Goal: Task Accomplishment & Management: Manage account settings

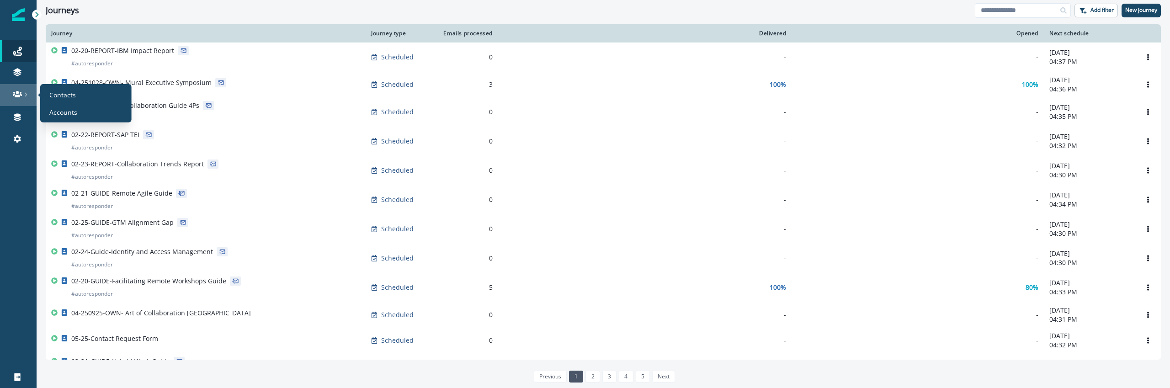
click at [29, 94] on div at bounding box center [18, 94] width 29 height 9
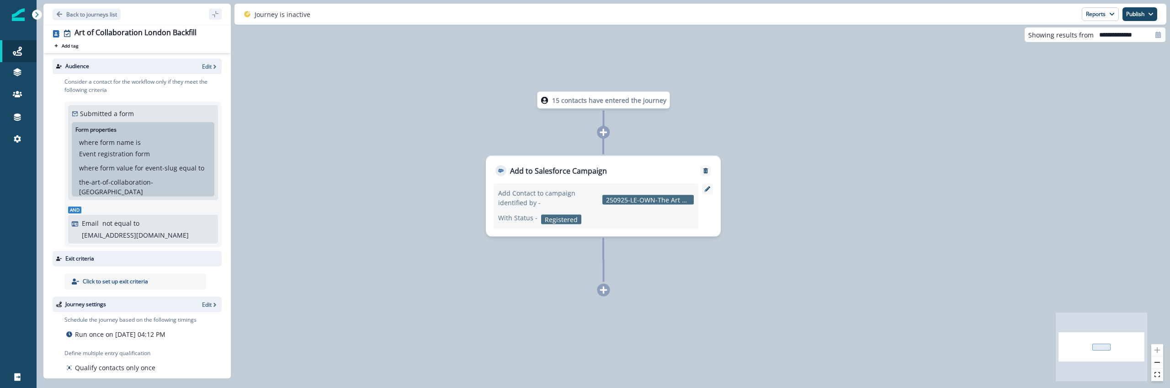
click at [301, 208] on div "15 contacts have entered the journey Add to Salesforce Campaign Add Contact to …" at bounding box center [603, 194] width 1133 height 388
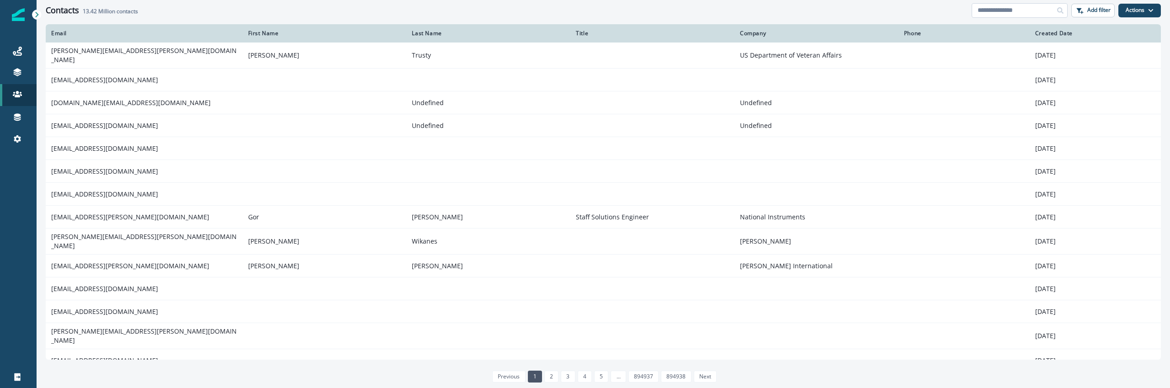
click at [1000, 11] on input at bounding box center [1019, 10] width 96 height 15
paste input "**********"
type input "**********"
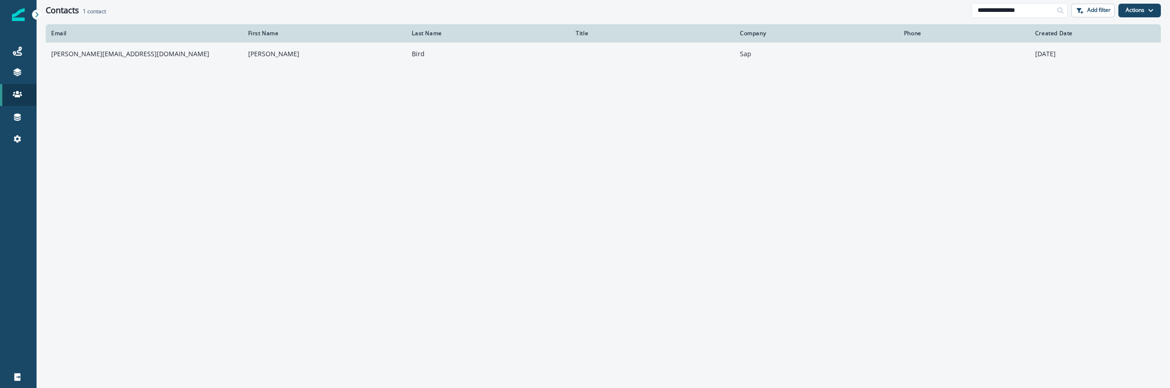
click at [254, 64] on td "Tom" at bounding box center [325, 53] width 164 height 23
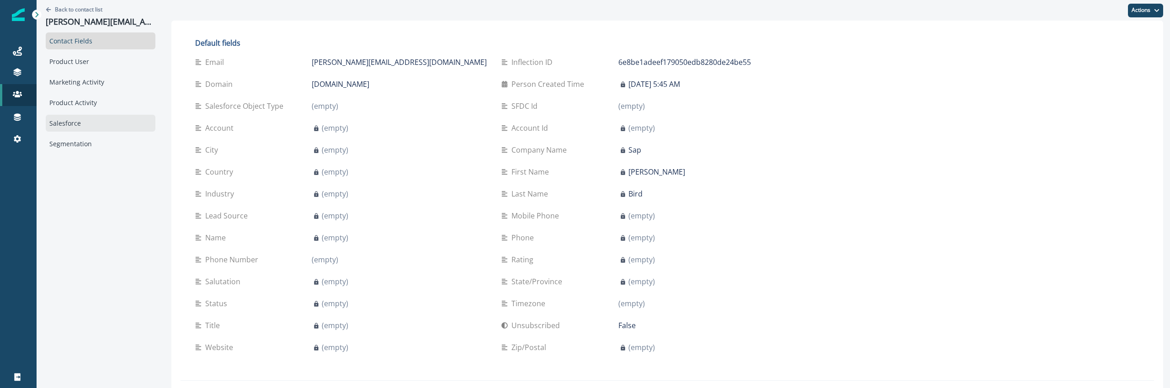
click at [99, 127] on div "Salesforce" at bounding box center [101, 123] width 110 height 17
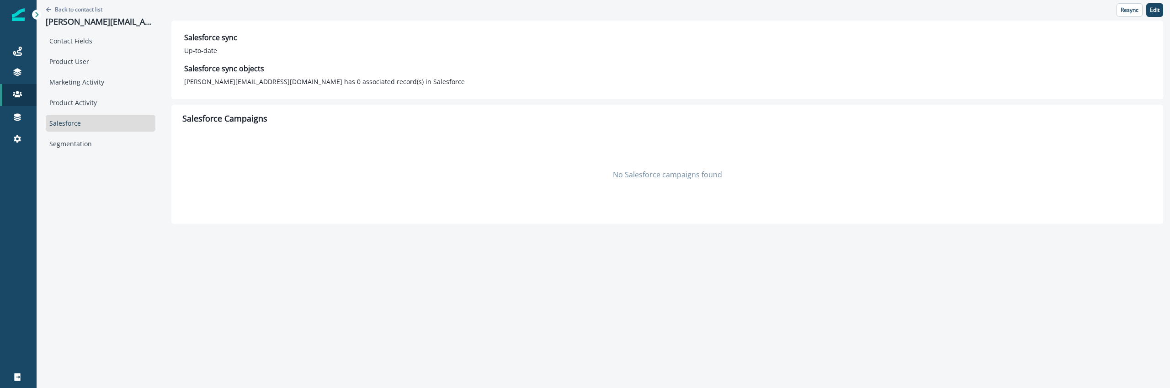
click at [323, 208] on div "No Salesforce campaigns found" at bounding box center [666, 174] width 969 height 91
click at [101, 70] on div "Contact Fields Product User Marketing Activity Product Activity Salesforce Segm…" at bounding box center [101, 92] width 110 height 120
click at [101, 75] on div "Marketing Activity" at bounding box center [101, 82] width 110 height 17
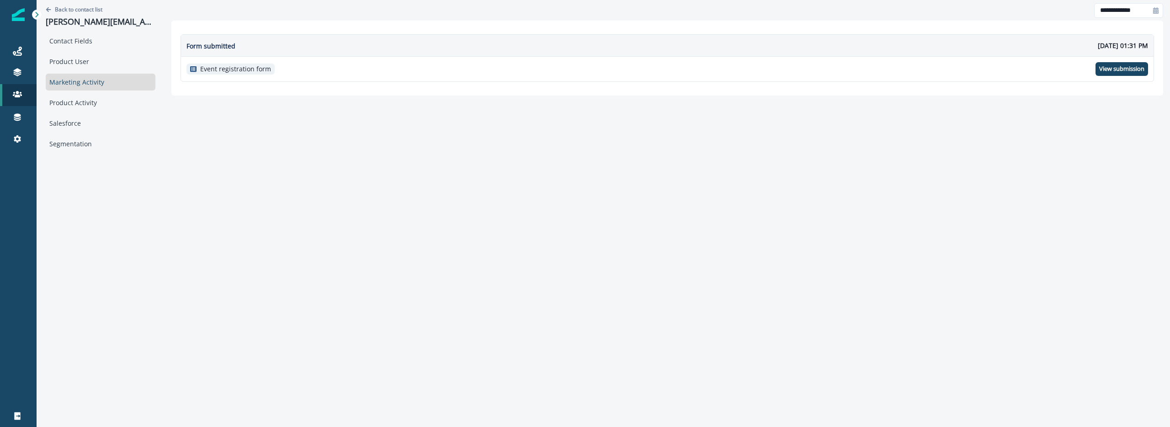
click at [212, 137] on div "**********" at bounding box center [603, 76] width 1133 height 152
click at [126, 40] on div "Contact Fields" at bounding box center [101, 40] width 110 height 17
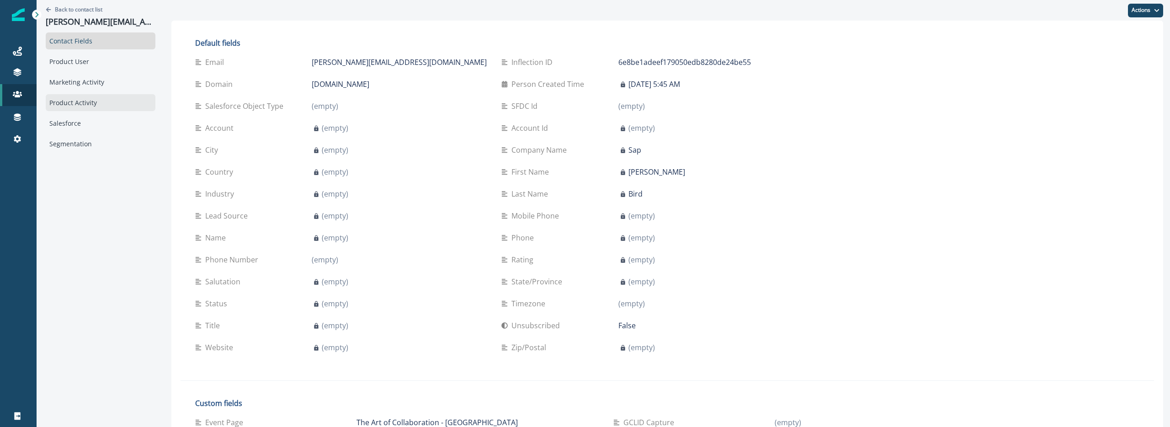
click at [81, 99] on div "Product Activity" at bounding box center [101, 102] width 110 height 17
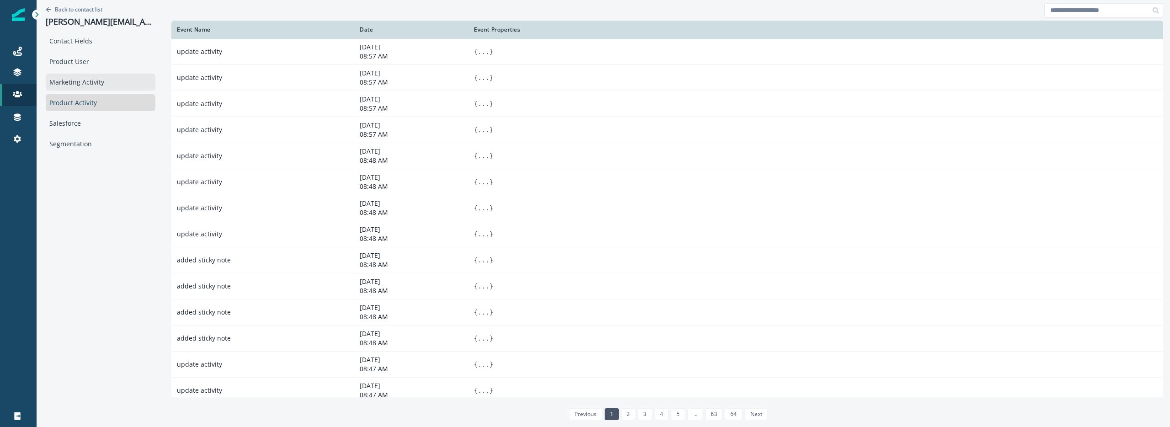
click at [85, 82] on div "Marketing Activity" at bounding box center [101, 82] width 110 height 17
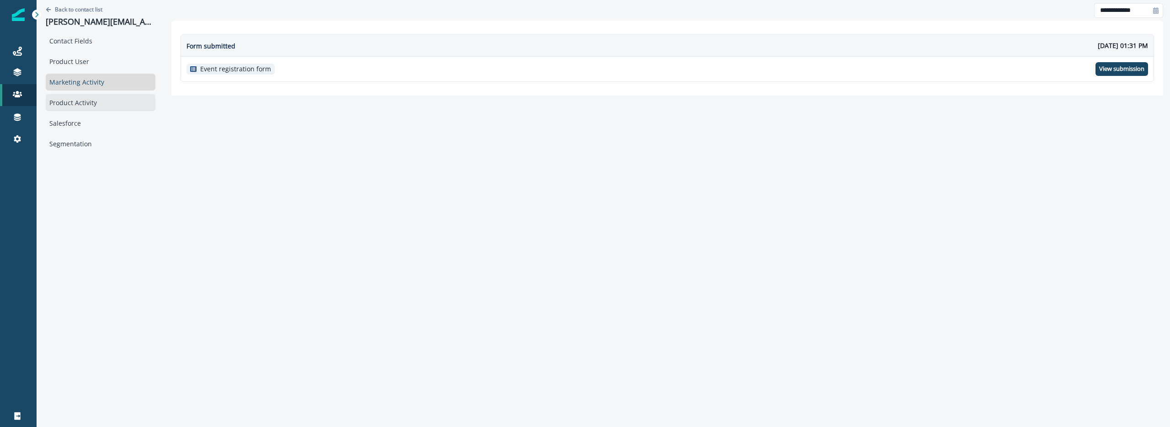
click at [81, 101] on div "Product Activity" at bounding box center [101, 102] width 110 height 17
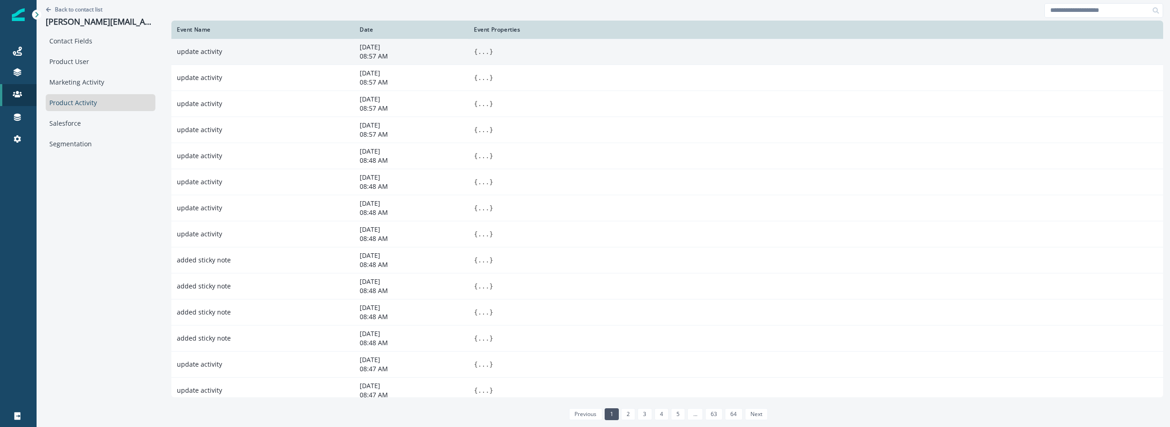
click at [477, 53] on button "..." at bounding box center [482, 51] width 11 height 9
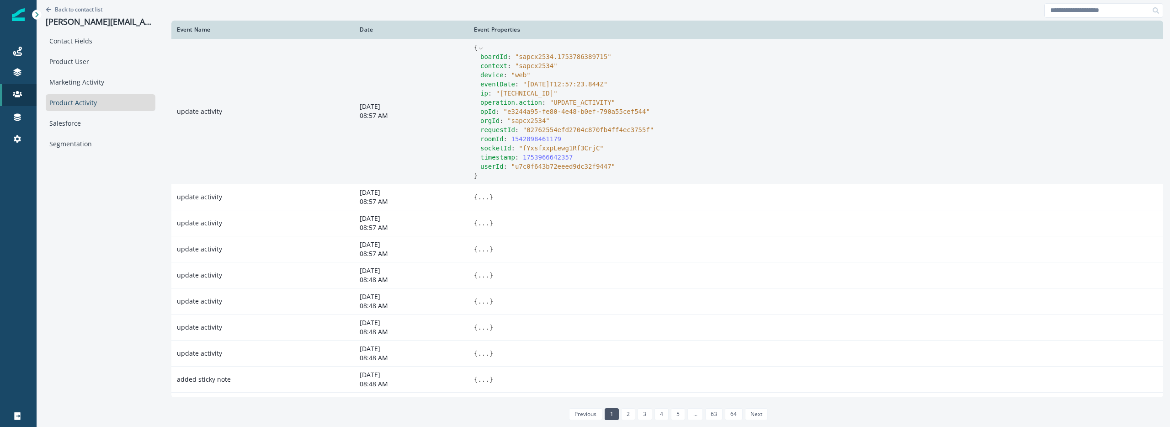
click at [474, 48] on span "{" at bounding box center [476, 47] width 4 height 7
click at [479, 48] on icon at bounding box center [481, 48] width 4 height 2
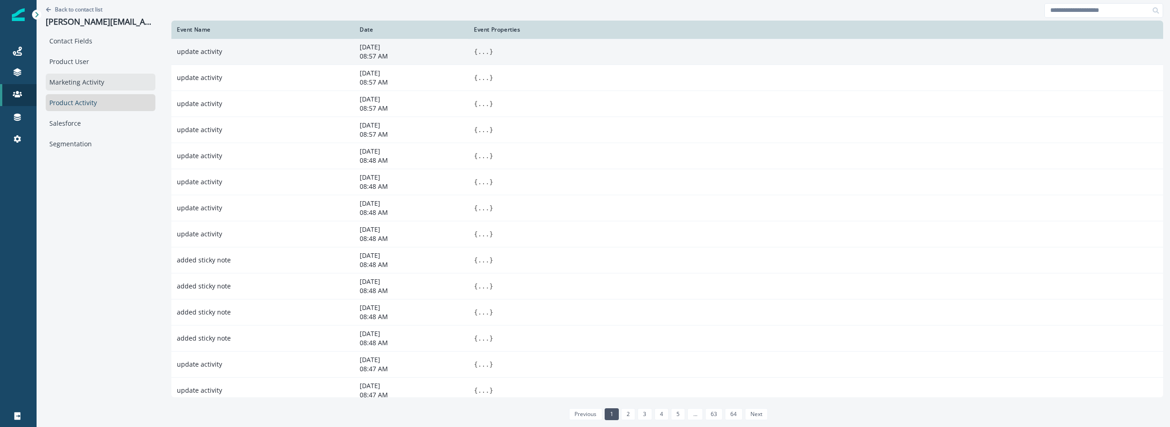
click at [48, 74] on div "Marketing Activity" at bounding box center [101, 82] width 110 height 17
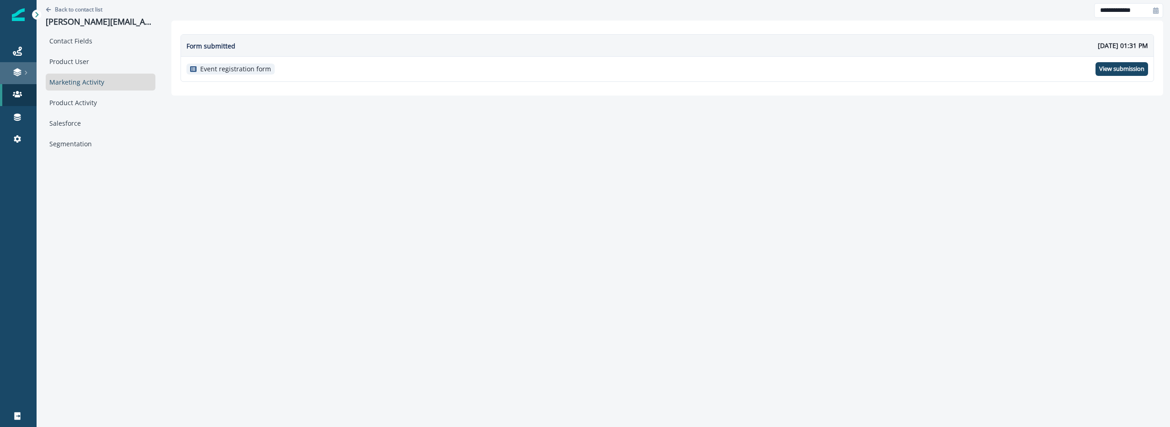
click at [28, 72] on link at bounding box center [18, 73] width 37 height 22
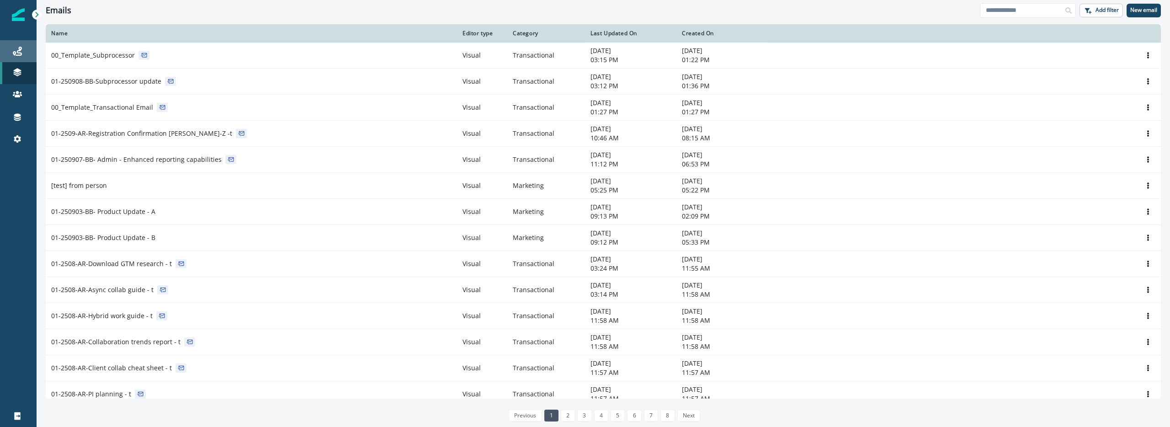
click at [11, 52] on div "Journeys" at bounding box center [18, 51] width 29 height 11
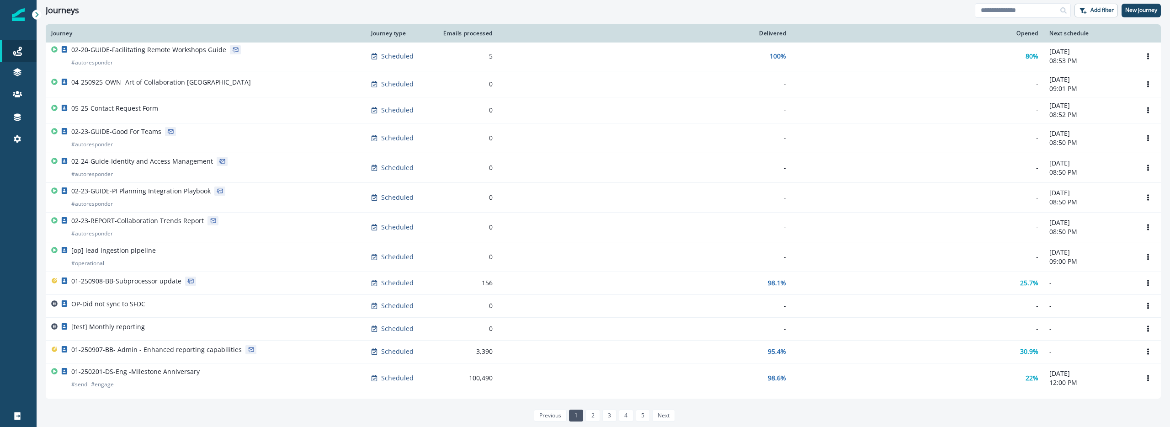
scroll to position [293, 0]
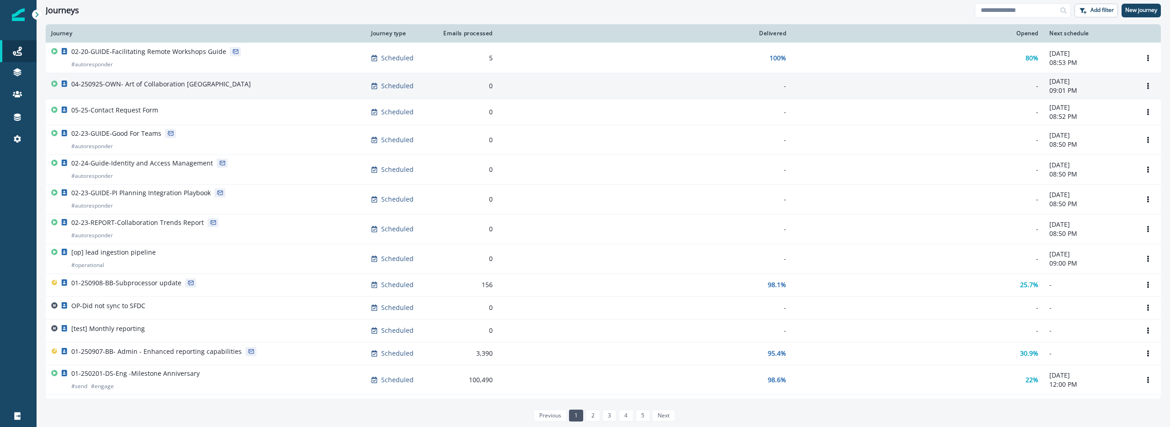
click at [231, 85] on div "04-250925-OWN- Art of Collaboration London" at bounding box center [205, 85] width 309 height 13
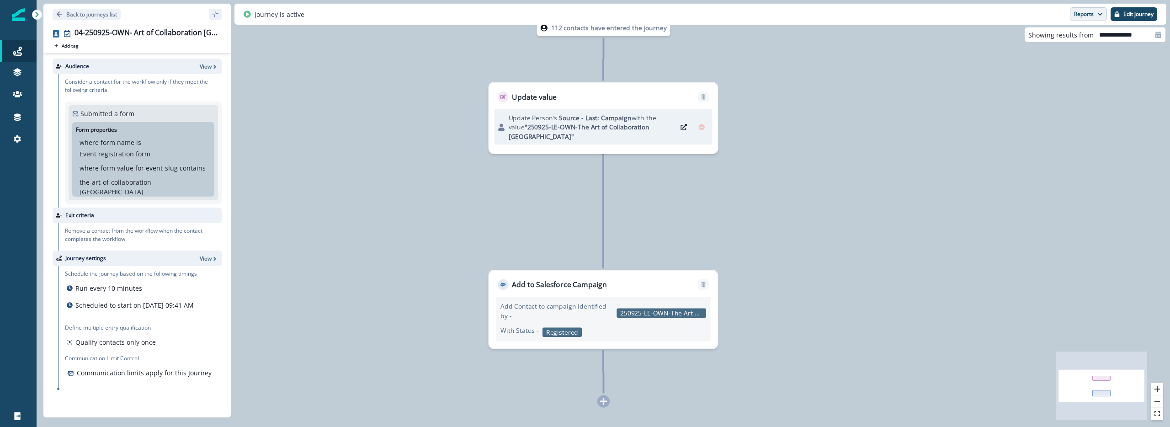
click at [1089, 16] on button "Reports" at bounding box center [1087, 14] width 37 height 14
click at [1078, 59] on button "Journey Member Report" at bounding box center [1053, 53] width 103 height 16
click at [1078, 8] on button "Reports" at bounding box center [1087, 14] width 37 height 14
click at [1061, 52] on p "Journey Member Report" at bounding box center [1058, 53] width 83 height 11
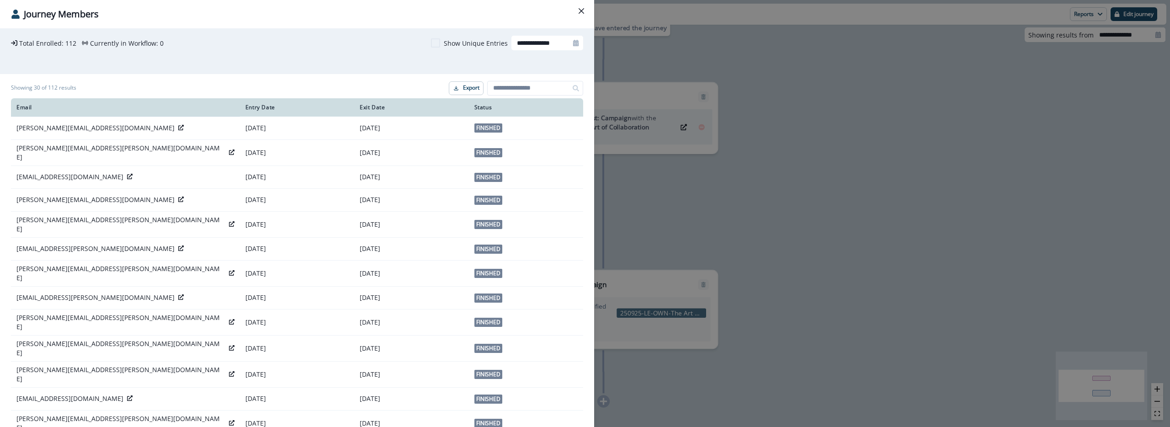
click at [614, 74] on div "**********" at bounding box center [585, 213] width 1170 height 427
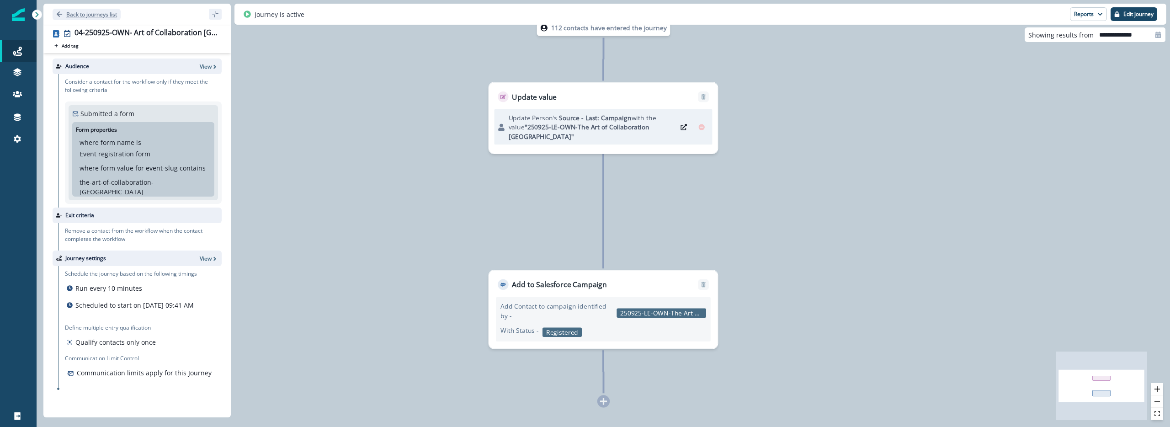
click at [64, 10] on button "Back to journeys list" at bounding box center [87, 14] width 68 height 11
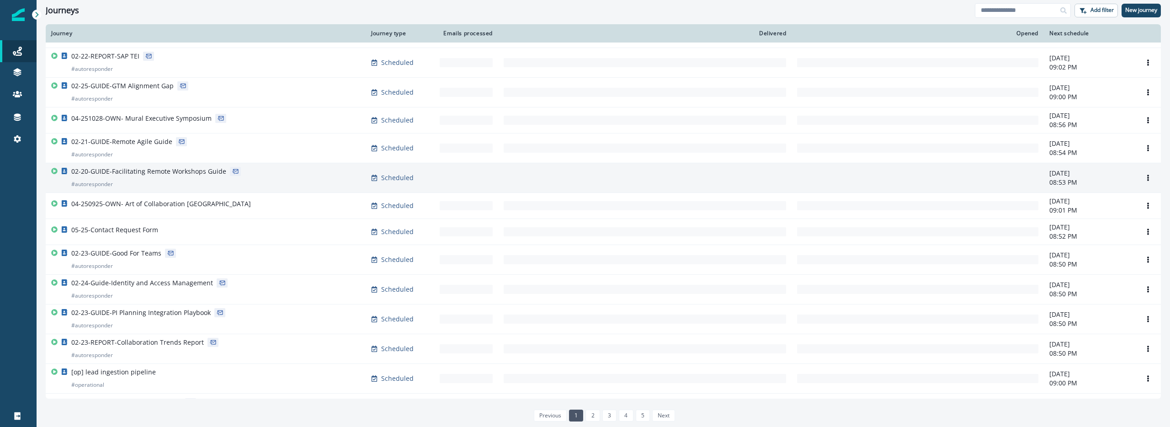
scroll to position [174, 0]
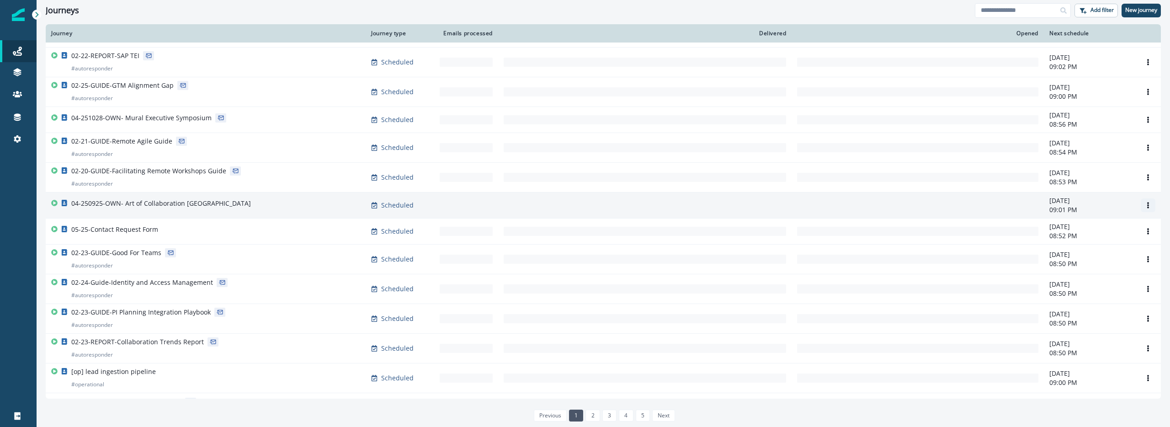
click at [1145, 202] on icon "Options" at bounding box center [1147, 205] width 6 height 6
click at [1081, 232] on button "Clone" at bounding box center [1103, 227] width 101 height 15
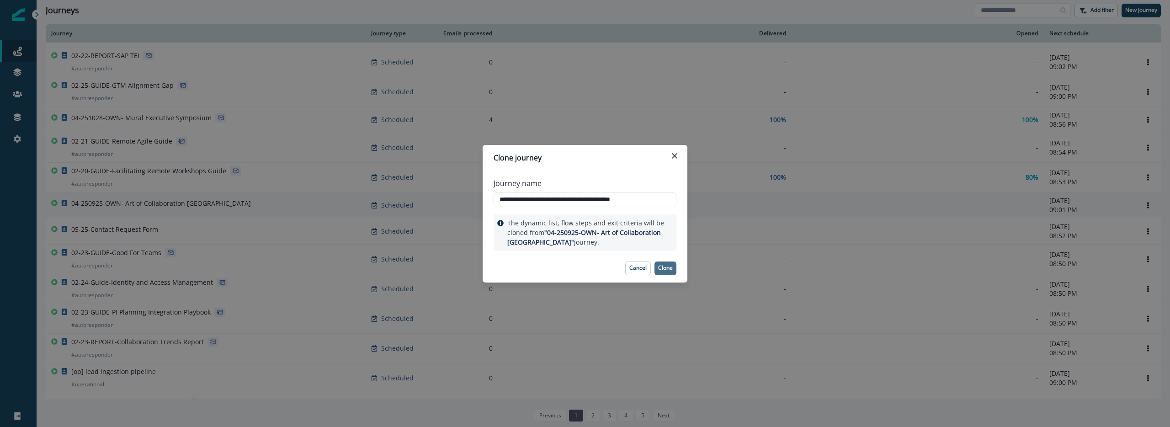
click at [660, 271] on p "Clone" at bounding box center [665, 268] width 15 height 6
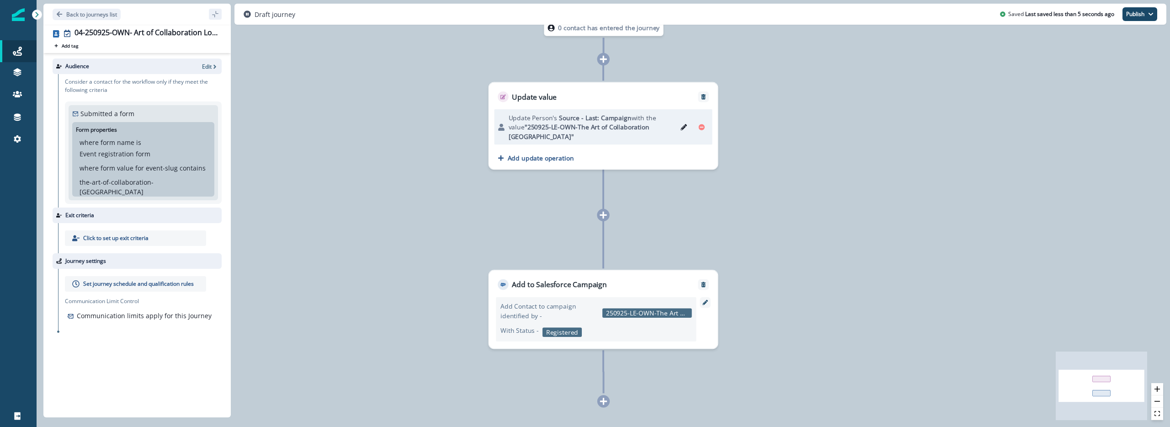
click at [218, 66] on div "Audience Edit" at bounding box center [137, 66] width 169 height 16
click at [208, 65] on p "Edit" at bounding box center [207, 67] width 10 height 8
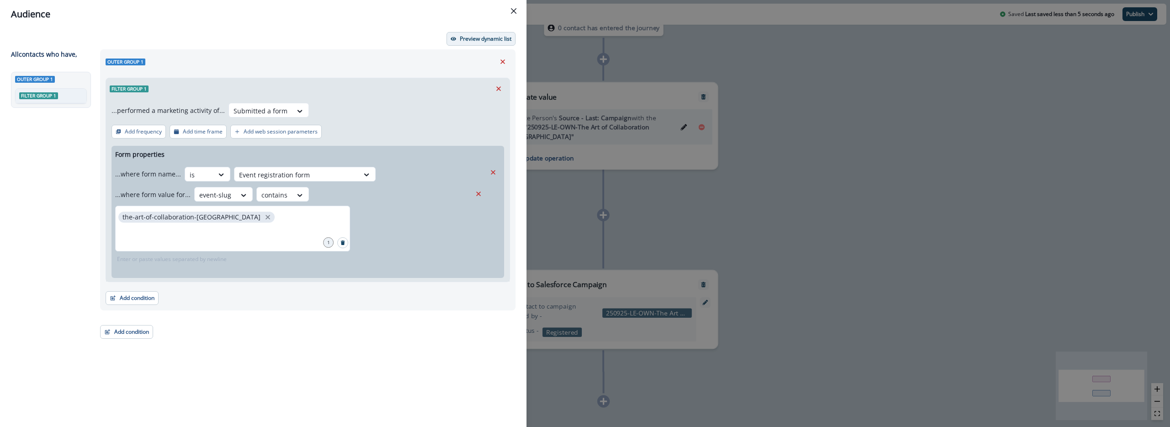
click at [498, 34] on button "Preview dynamic list" at bounding box center [480, 39] width 69 height 14
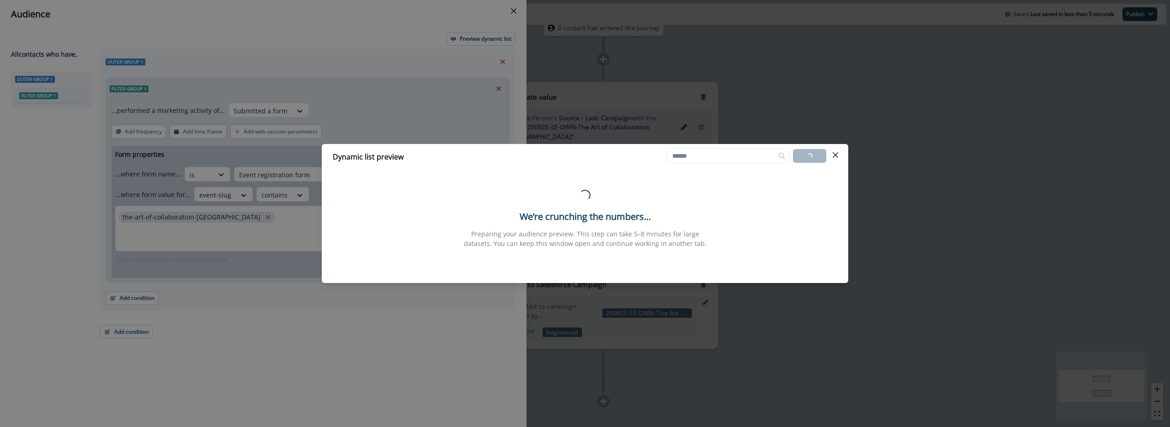
click at [570, 281] on footer at bounding box center [585, 275] width 526 height 15
